Goal: Check status: Check status

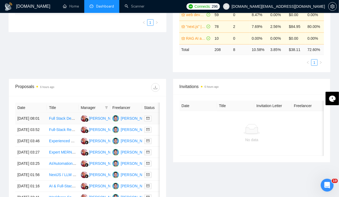
click at [34, 113] on td "[DATE] 08:01" at bounding box center [31, 118] width 32 height 11
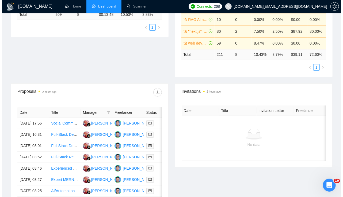
scroll to position [139, 0]
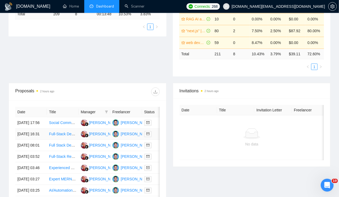
click at [23, 133] on td "[DATE] 16:31" at bounding box center [31, 133] width 32 height 11
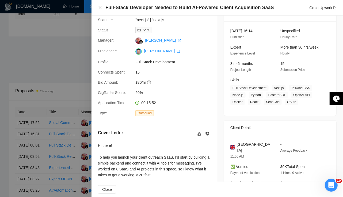
scroll to position [0, 0]
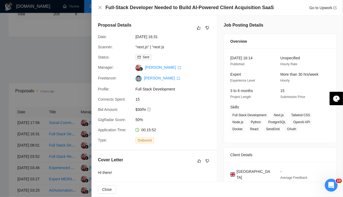
click at [28, 121] on div at bounding box center [171, 98] width 343 height 197
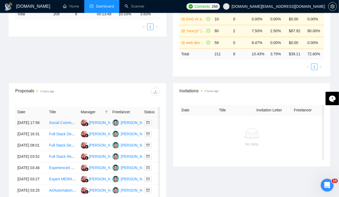
click at [25, 117] on td "23 Sep, 2025 17:56" at bounding box center [31, 122] width 32 height 11
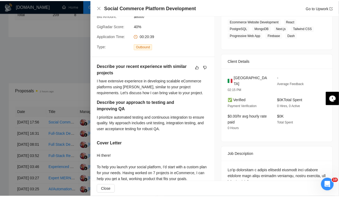
scroll to position [93, 0]
